Goal: Task Accomplishment & Management: Use online tool/utility

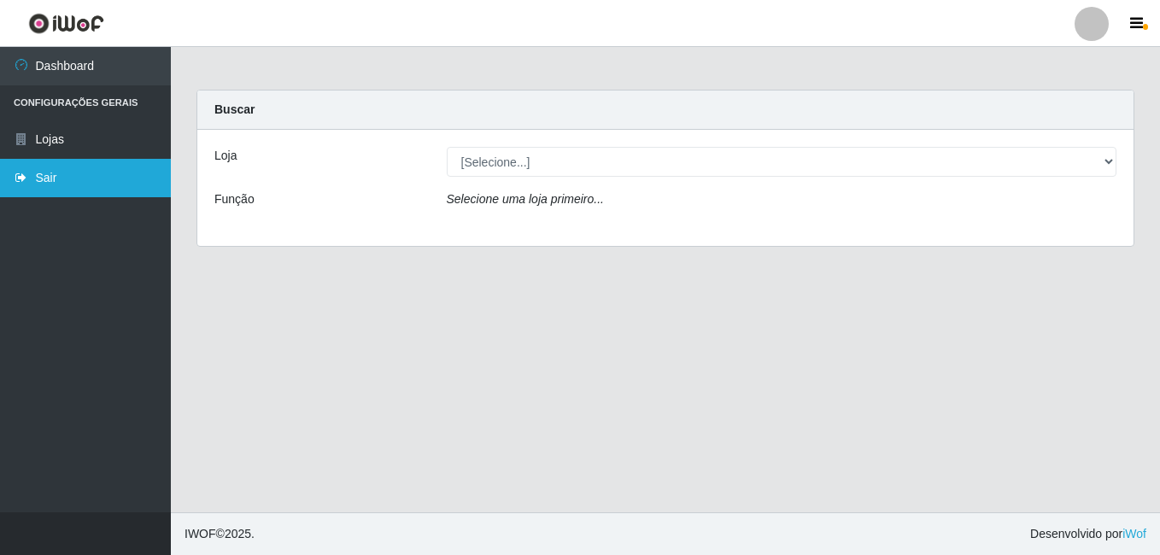
click at [101, 184] on link "Sair" at bounding box center [85, 178] width 171 height 38
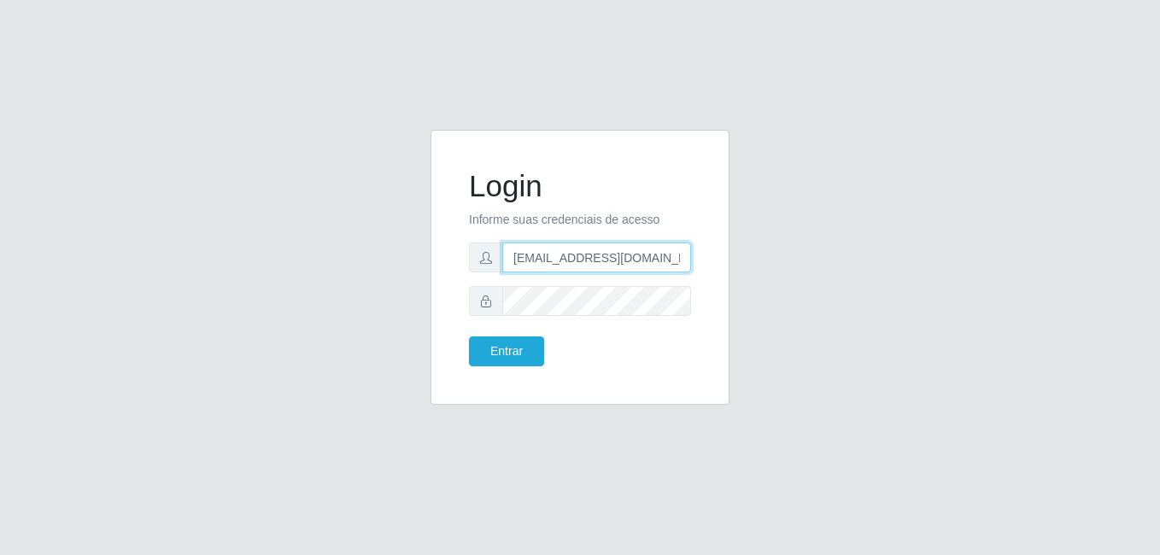
click at [684, 257] on input "[EMAIL_ADDRESS][DOMAIN_NAME]" at bounding box center [596, 258] width 189 height 30
type input "l"
type input "[EMAIL_ADDRESS][DOMAIN_NAME]"
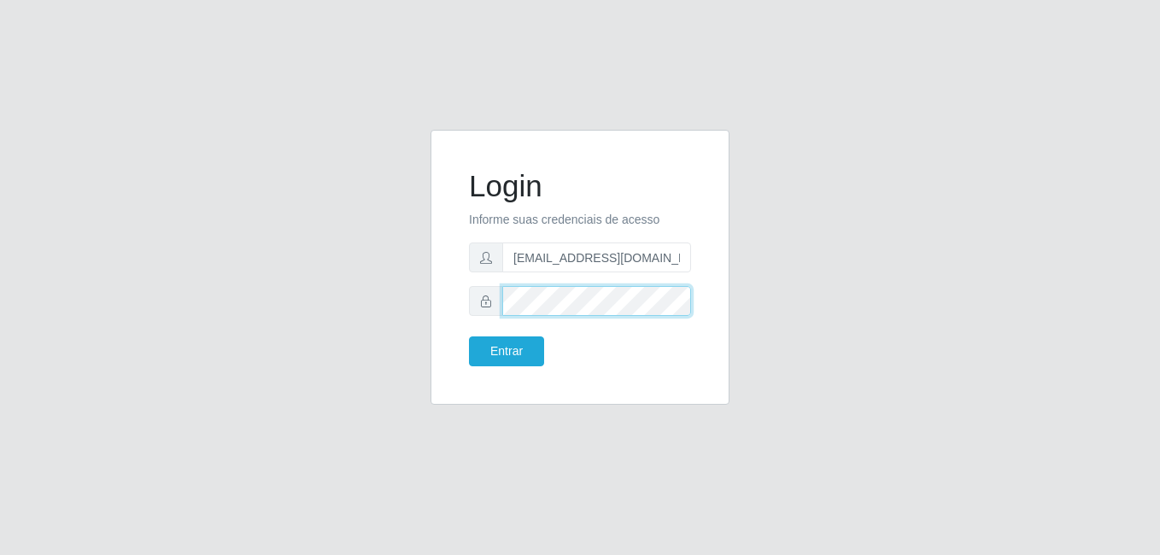
click at [469, 337] on button "Entrar" at bounding box center [506, 352] width 75 height 30
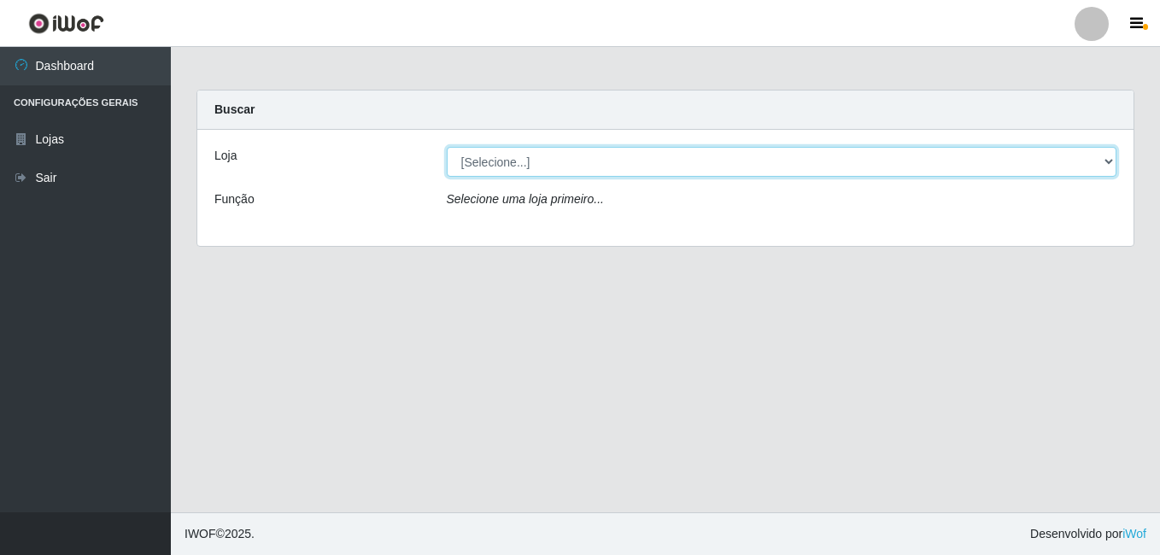
click at [1108, 157] on select "[Selecione...] C-ASA [GEOGRAPHIC_DATA]" at bounding box center [782, 162] width 671 height 30
select select "239"
click at [447, 147] on select "[Selecione...] C-ASA [GEOGRAPHIC_DATA]" at bounding box center [782, 162] width 671 height 30
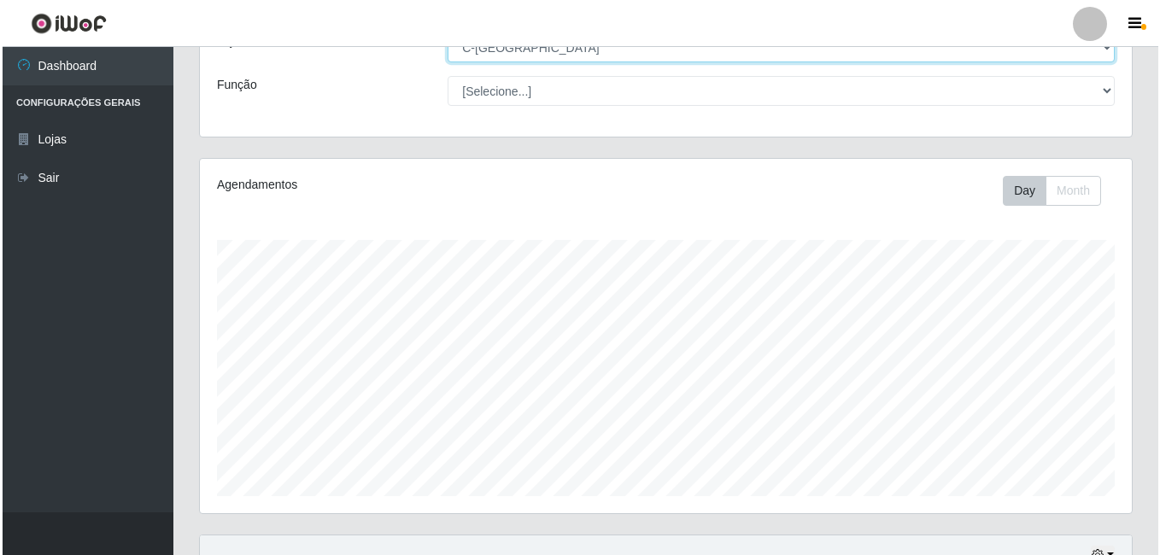
scroll to position [364, 0]
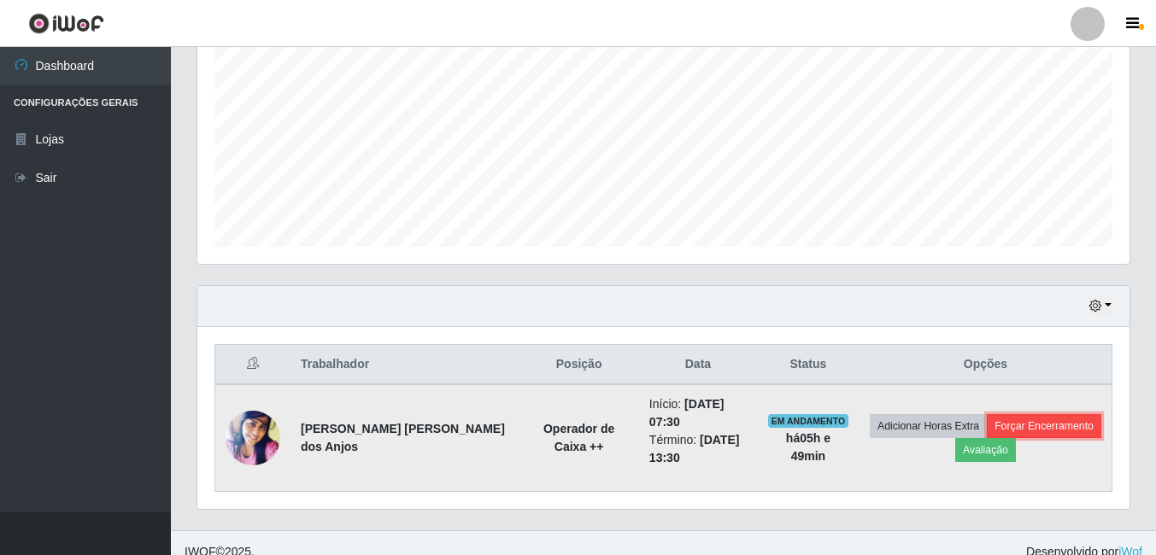
click at [1013, 420] on button "Forçar Encerramento" at bounding box center [1044, 426] width 114 height 24
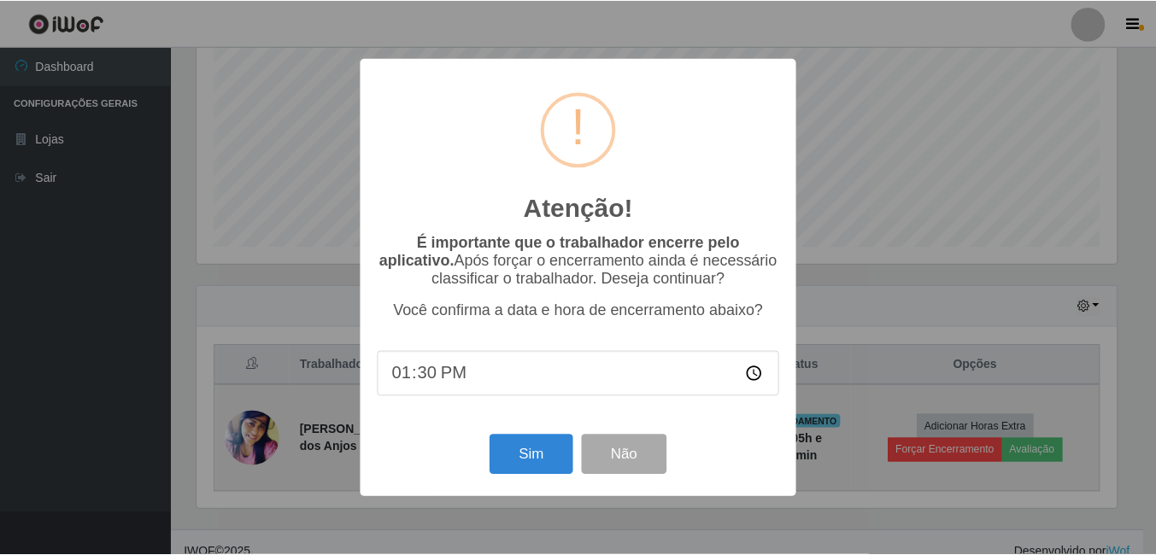
scroll to position [355, 924]
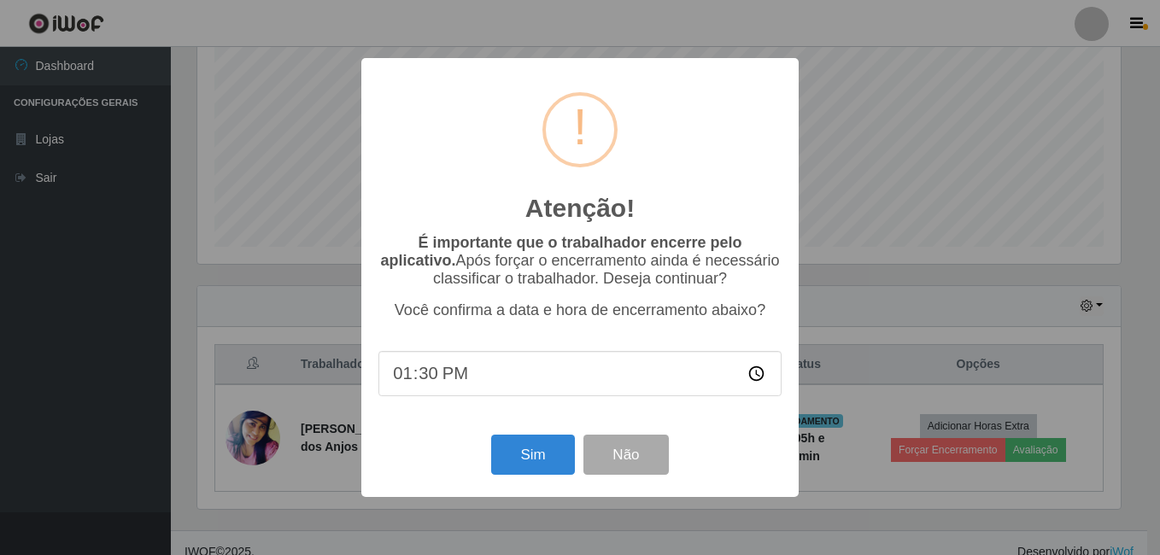
click at [438, 373] on input "13:30" at bounding box center [580, 373] width 403 height 45
click at [426, 384] on input "13:30" at bounding box center [580, 373] width 403 height 45
type input "13:19"
click at [553, 465] on button "Sim" at bounding box center [532, 455] width 83 height 40
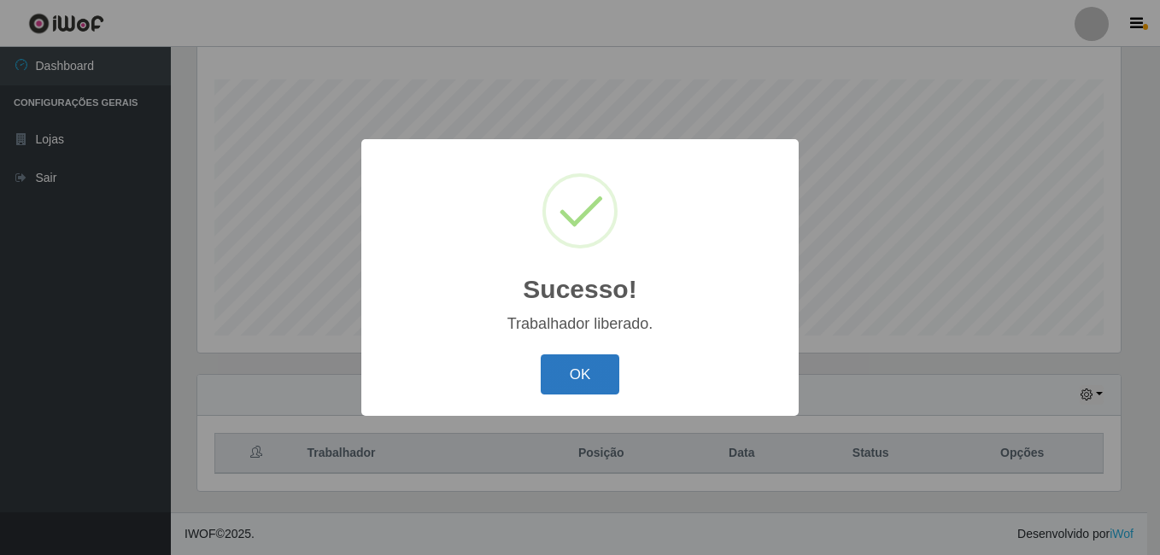
click at [590, 371] on button "OK" at bounding box center [580, 375] width 79 height 40
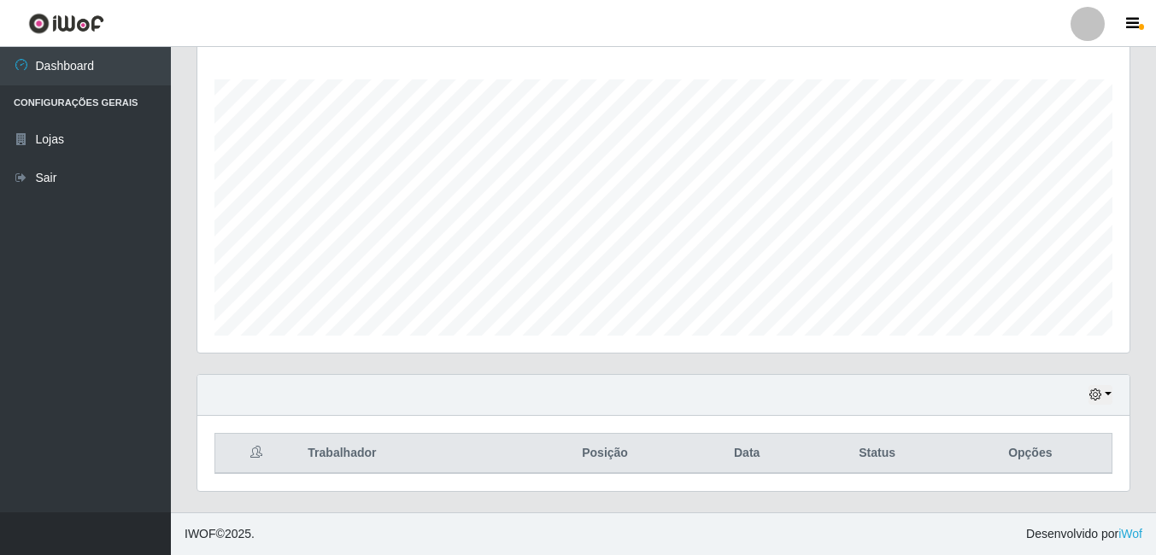
scroll to position [355, 932]
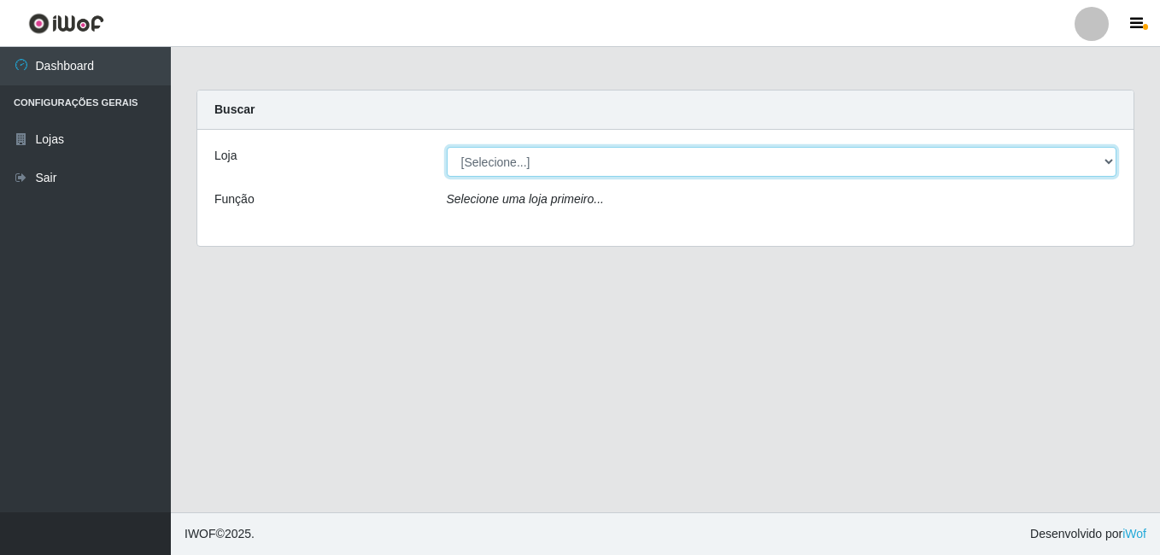
click at [536, 152] on select "[Selecione...] C-ASA [GEOGRAPHIC_DATA]" at bounding box center [782, 162] width 671 height 30
select select "239"
click at [447, 147] on select "[Selecione...] C-ASA [GEOGRAPHIC_DATA]" at bounding box center [782, 162] width 671 height 30
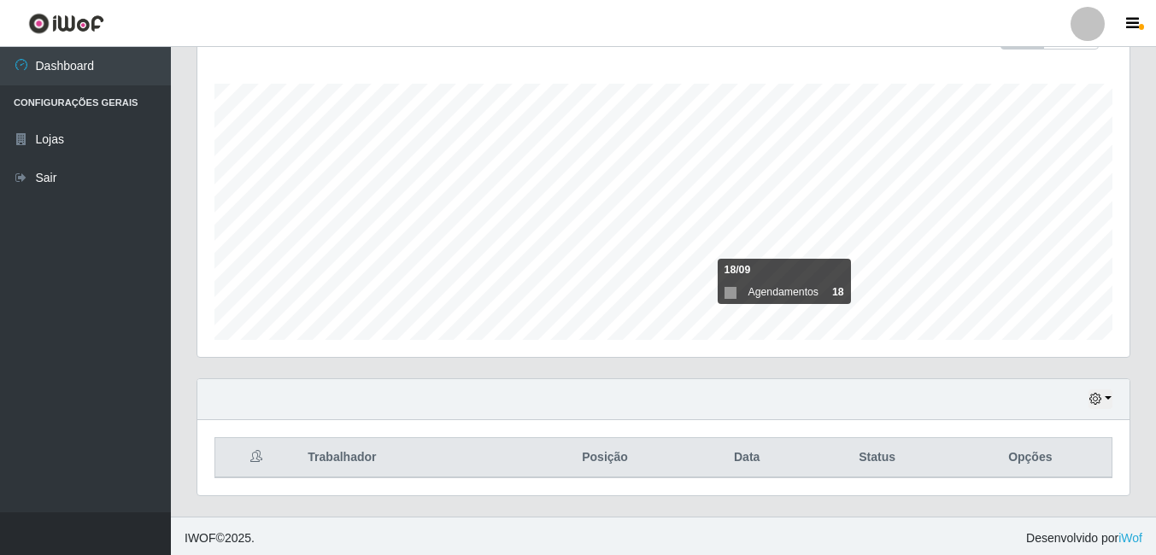
scroll to position [275, 0]
